Goal: Task Accomplishment & Management: Complete application form

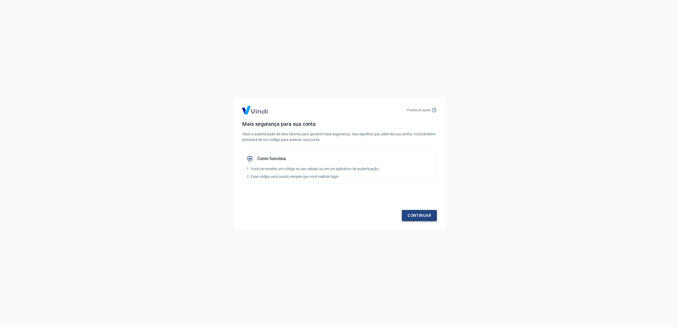
click at [423, 214] on link "Continuar" at bounding box center [419, 215] width 35 height 11
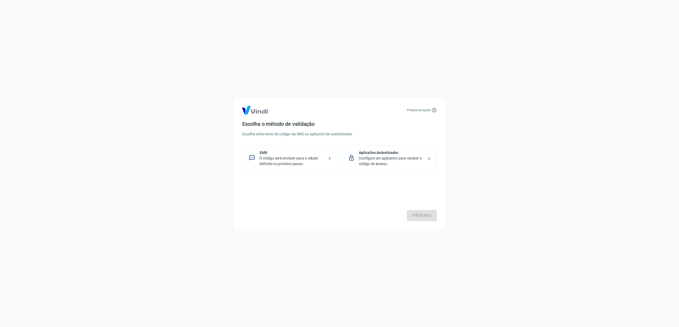
click at [413, 157] on p "Configure um aplicativo para receber o código de acesso." at bounding box center [391, 160] width 65 height 11
click at [426, 215] on link "Próximo" at bounding box center [422, 215] width 30 height 11
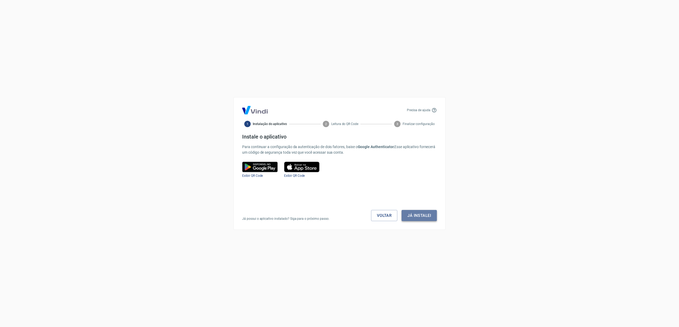
click at [419, 215] on button "Já instalei" at bounding box center [419, 215] width 35 height 11
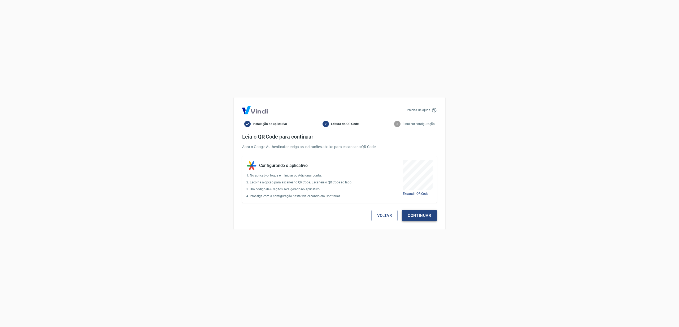
click at [421, 216] on button "Continuar" at bounding box center [419, 215] width 35 height 11
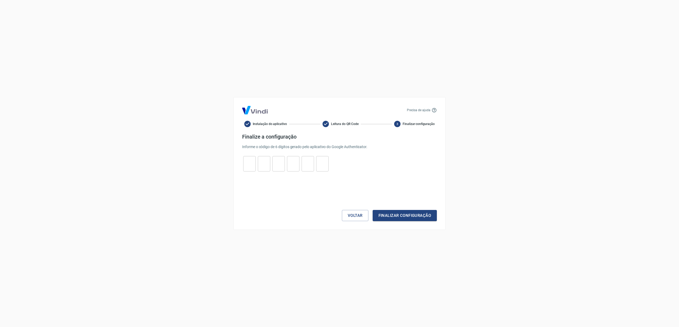
click at [247, 167] on input "tel" at bounding box center [249, 163] width 12 height 11
paste input "2"
type input "2"
type input "6"
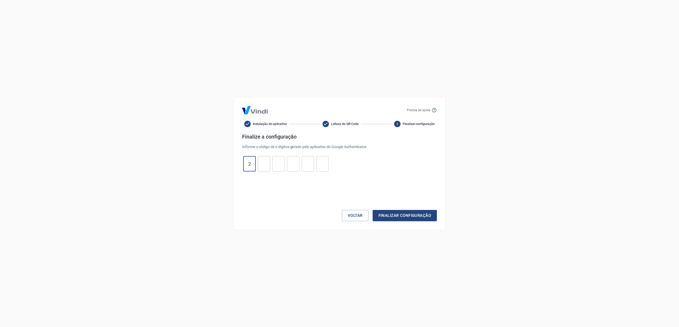
type input "9"
type input "0"
type input "2"
click at [424, 215] on button "Finalizar configuração" at bounding box center [405, 215] width 64 height 11
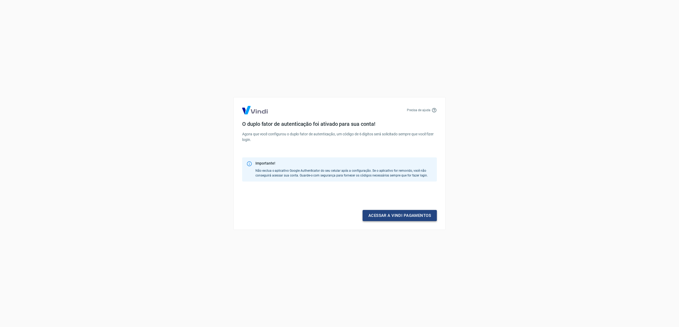
click at [403, 215] on link "Acessar a Vindi pagamentos" at bounding box center [400, 215] width 74 height 11
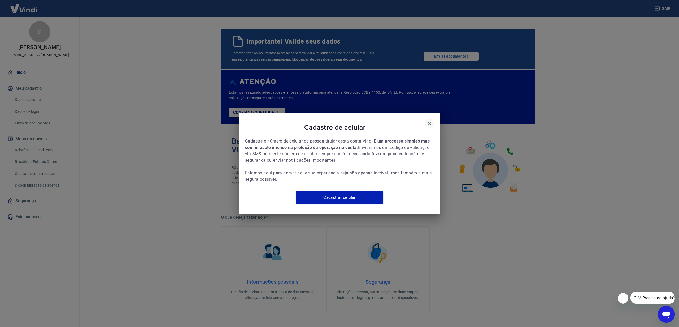
click at [432, 120] on icon "button" at bounding box center [429, 123] width 6 height 6
click at [348, 201] on link "Cadastrar celular" at bounding box center [339, 197] width 87 height 13
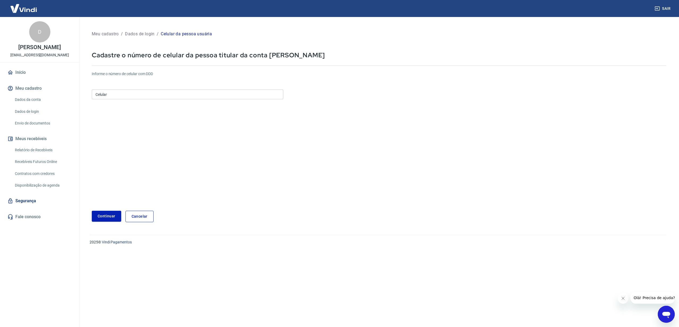
click at [139, 97] on input "Celular" at bounding box center [187, 94] width 191 height 10
type input "(19) 99107-6524"
click at [256, 151] on form "Informe o número de celular com DDD Celular (19) 99107-6524 Celular Continuar C…" at bounding box center [379, 144] width 574 height 155
click at [111, 215] on button "Continuar" at bounding box center [106, 216] width 29 height 11
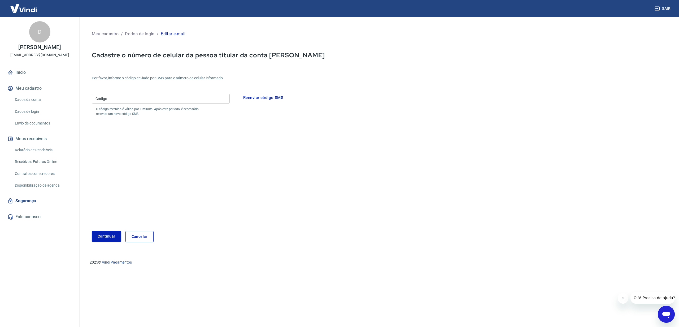
click at [185, 96] on input "Código" at bounding box center [161, 99] width 138 height 10
type input "219967"
click at [92, 231] on button "Continuar" at bounding box center [106, 236] width 29 height 11
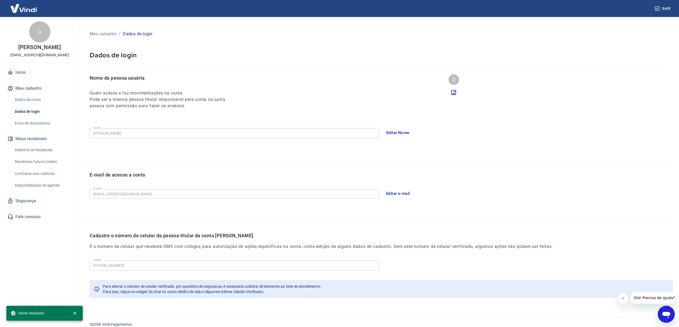
click at [23, 72] on link "Início" at bounding box center [39, 73] width 67 height 12
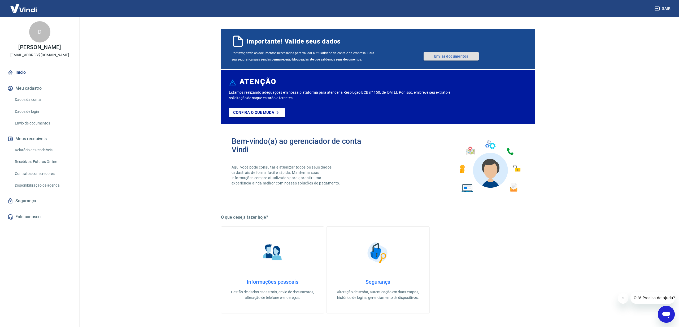
click at [467, 56] on link "Enviar documentos" at bounding box center [451, 56] width 55 height 8
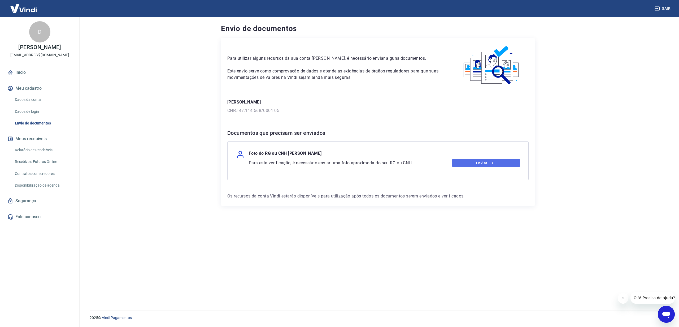
click at [489, 162] on icon at bounding box center [492, 163] width 6 height 6
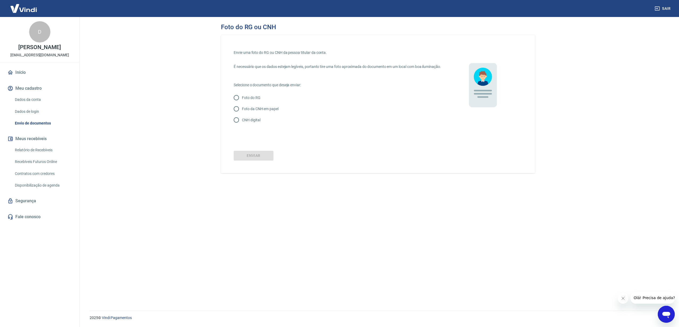
click at [241, 123] on input "CNH digital" at bounding box center [236, 119] width 11 height 11
radio input "true"
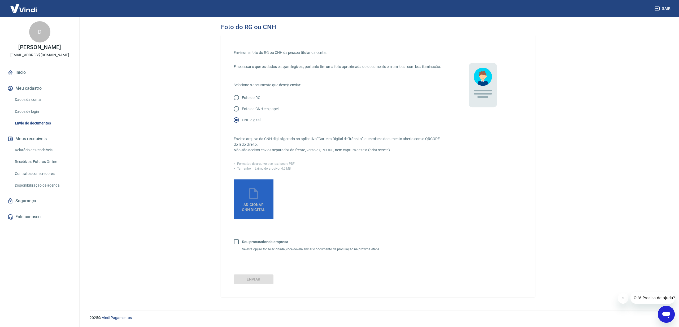
click at [256, 200] on icon at bounding box center [253, 193] width 13 height 13
click at [0, 0] on input "Adicionar CNH Digital" at bounding box center [0, 0] width 0 height 0
click at [256, 200] on icon at bounding box center [253, 193] width 13 height 13
click at [0, 0] on input "Adicionar CNH Digital" at bounding box center [0, 0] width 0 height 0
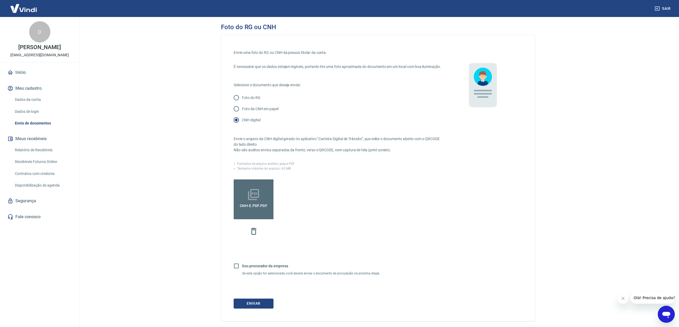
scroll to position [29, 0]
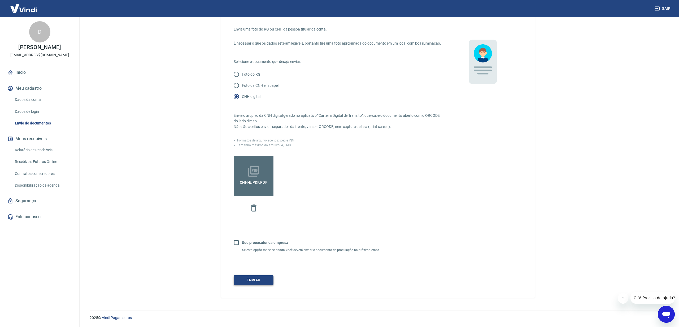
click at [261, 281] on button "Enviar" at bounding box center [254, 280] width 40 height 10
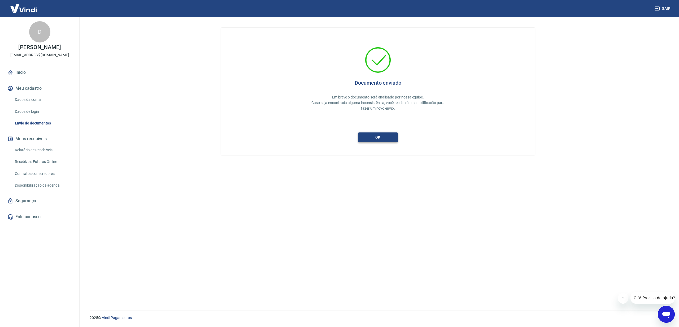
click at [388, 139] on button "ok" at bounding box center [378, 137] width 40 height 10
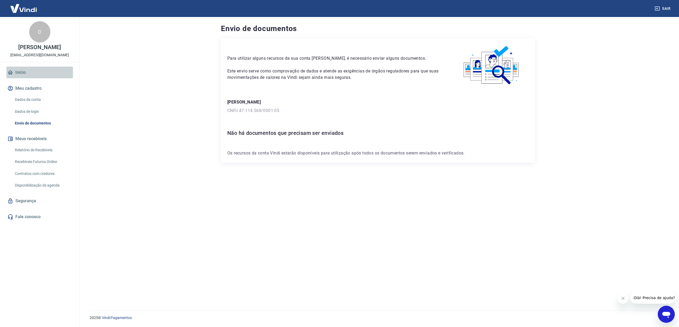
click at [24, 74] on link "Início" at bounding box center [39, 73] width 67 height 12
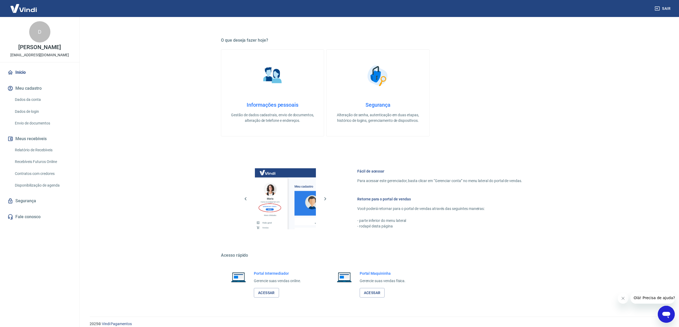
scroll to position [142, 0]
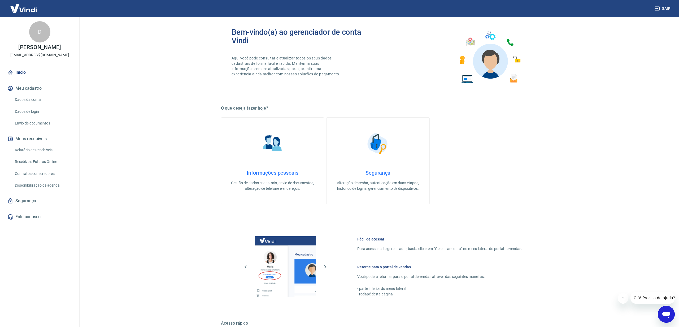
scroll to position [68, 0]
